Goal: Answer question/provide support: Share knowledge or assist other users

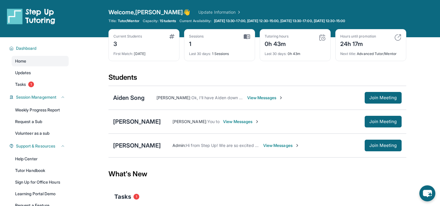
scroll to position [59, 0]
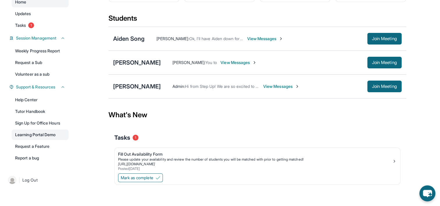
click at [39, 135] on link "Learning Portal Demo" at bounding box center [40, 134] width 57 height 10
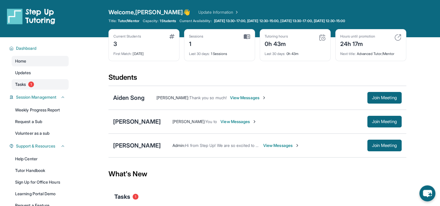
click at [33, 87] on link "Tasks 1" at bounding box center [40, 84] width 57 height 10
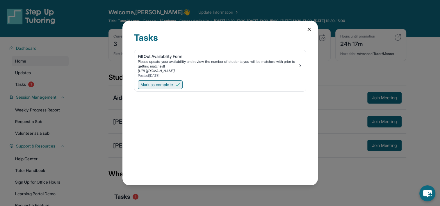
click at [180, 87] on button "Mark as complete" at bounding box center [160, 84] width 45 height 9
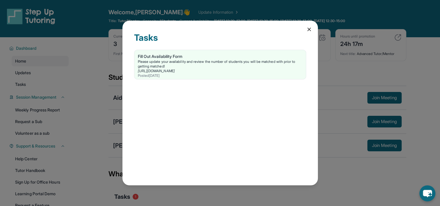
click at [247, 42] on div "Tasks" at bounding box center [220, 40] width 172 height 17
click at [235, 64] on div "Please update your availability and review the number of students you will be m…" at bounding box center [220, 63] width 165 height 9
click at [308, 27] on icon at bounding box center [309, 29] width 6 height 6
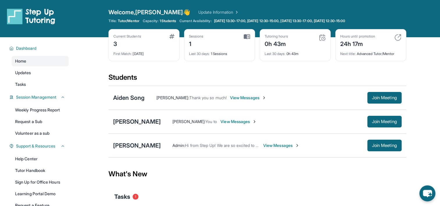
scroll to position [59, 0]
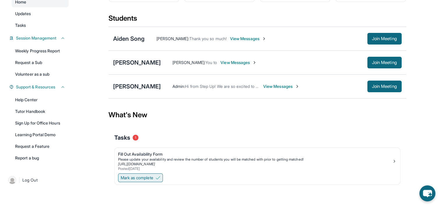
click at [151, 176] on span "Mark as complete" at bounding box center [137, 178] width 33 height 6
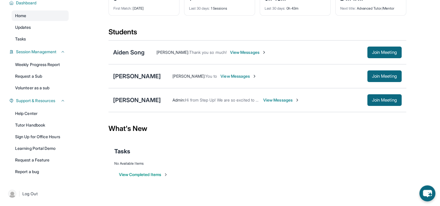
scroll to position [45, 0]
click at [157, 173] on button "View Completed Items" at bounding box center [143, 175] width 49 height 6
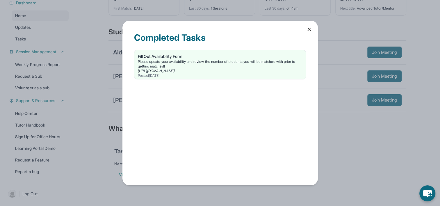
click at [307, 29] on icon at bounding box center [309, 29] width 6 height 6
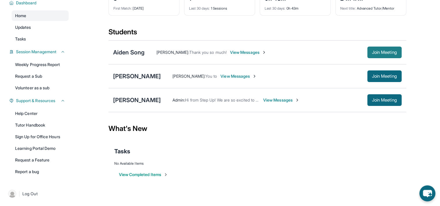
click at [379, 57] on button "Join Meeting" at bounding box center [384, 53] width 34 height 12
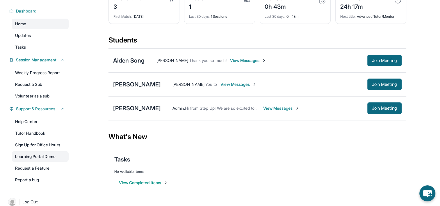
click at [30, 156] on link "Learning Portal Demo" at bounding box center [40, 156] width 57 height 10
click at [36, 124] on link "Help Center" at bounding box center [40, 121] width 57 height 10
click at [117, 63] on div "Aiden Song" at bounding box center [129, 60] width 32 height 8
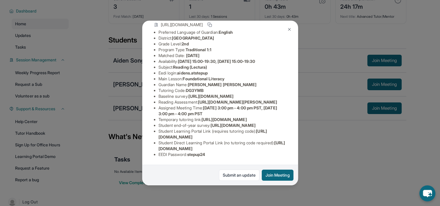
scroll to position [118, 121]
drag, startPoint x: 156, startPoint y: 144, endPoint x: 197, endPoint y: 142, distance: 41.1
click at [197, 142] on div "Aiden Song Guardian: Beiting Ouyang Student Information https://student-portal.…" at bounding box center [220, 103] width 156 height 165
copy span "https://student-portal.stepuptutoring.org/student/DG3YMB"
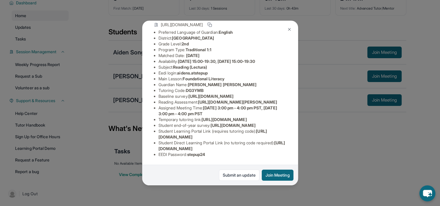
scroll to position [118, 0]
click at [244, 99] on span "https://yvyn1kit.paperform.co?id=2025-s12927&name=Aiden%20Song&grade=2nd&window…" at bounding box center [237, 101] width 79 height 5
drag, startPoint x: 156, startPoint y: 91, endPoint x: 218, endPoint y: 97, distance: 62.2
click at [218, 97] on ul "Preferred Language of Guardian: English District: Berryessa Union School Distri…" at bounding box center [220, 93] width 133 height 128
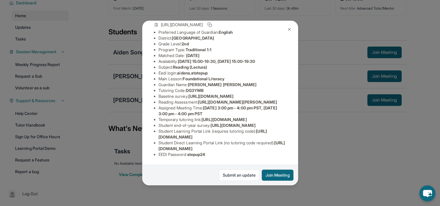
copy span "https://www.thelessonspace.com/space/4e3a6b53-b5bb-4ff1-ae02-b140e5f6e122/"
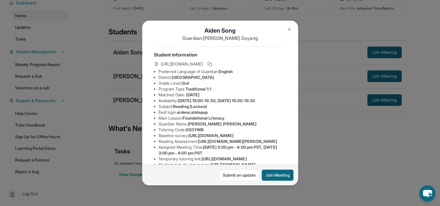
scroll to position [6, 0]
click at [350, 30] on div "Aiden Song Guardian: Beiting Ouyang Student Information https://student-portal.…" at bounding box center [220, 103] width 440 height 206
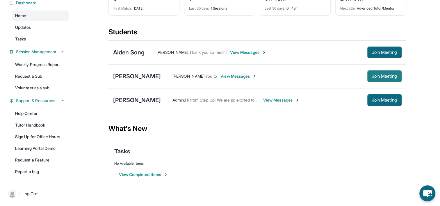
click at [386, 72] on button "Join Meeting" at bounding box center [384, 76] width 34 height 12
click at [141, 79] on div "[PERSON_NAME]" at bounding box center [137, 76] width 48 height 8
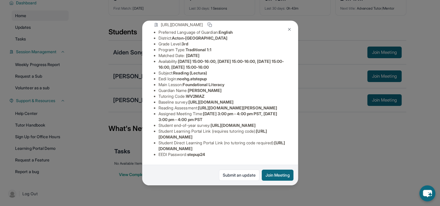
scroll to position [106, 0]
drag, startPoint x: 202, startPoint y: 69, endPoint x: 215, endPoint y: 74, distance: 14.2
click at [215, 105] on li "Reading Assessment : https://ql1qcxwx.paperform.co/?id=2025-s12979&name=Noeh%20…" at bounding box center [222, 108] width 128 height 6
copy span "https://ql1qcxwx.paperform.co/?id=2025-"
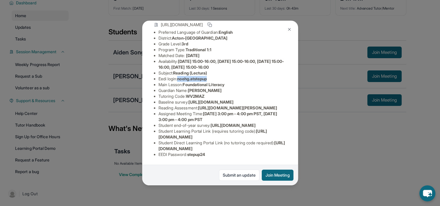
drag, startPoint x: 179, startPoint y: 78, endPoint x: 223, endPoint y: 76, distance: 44.3
click at [223, 76] on li "Eedi login : noehg.atstepup" at bounding box center [222, 79] width 128 height 6
copy li "noehg.atstepup"
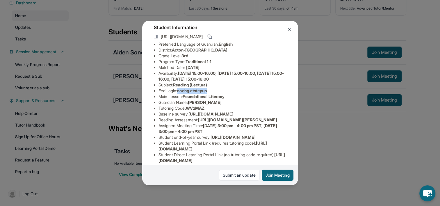
scroll to position [34, 0]
click at [288, 30] on img at bounding box center [289, 29] width 5 height 5
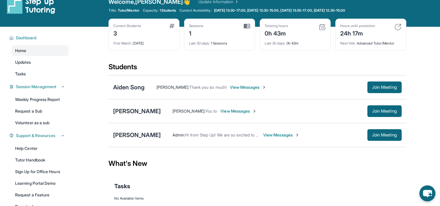
scroll to position [0, 0]
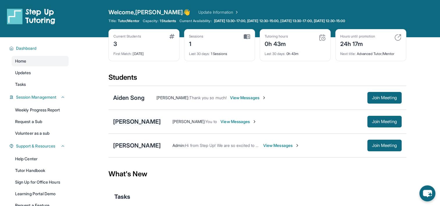
click at [136, 117] on div "[PERSON_NAME]" at bounding box center [137, 121] width 48 height 8
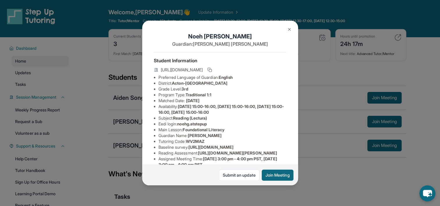
click at [286, 31] on button at bounding box center [289, 30] width 12 height 12
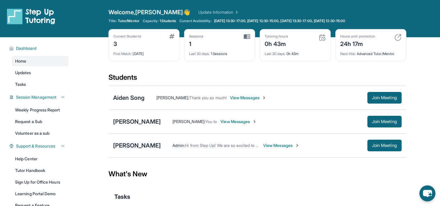
click at [144, 144] on div "[PERSON_NAME]" at bounding box center [137, 145] width 48 height 8
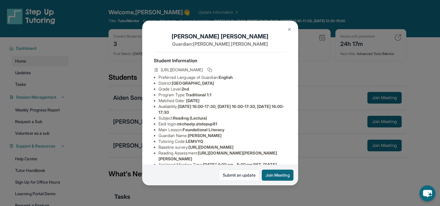
click at [285, 31] on button at bounding box center [289, 30] width 12 height 12
